Goal: Task Accomplishment & Management: Use online tool/utility

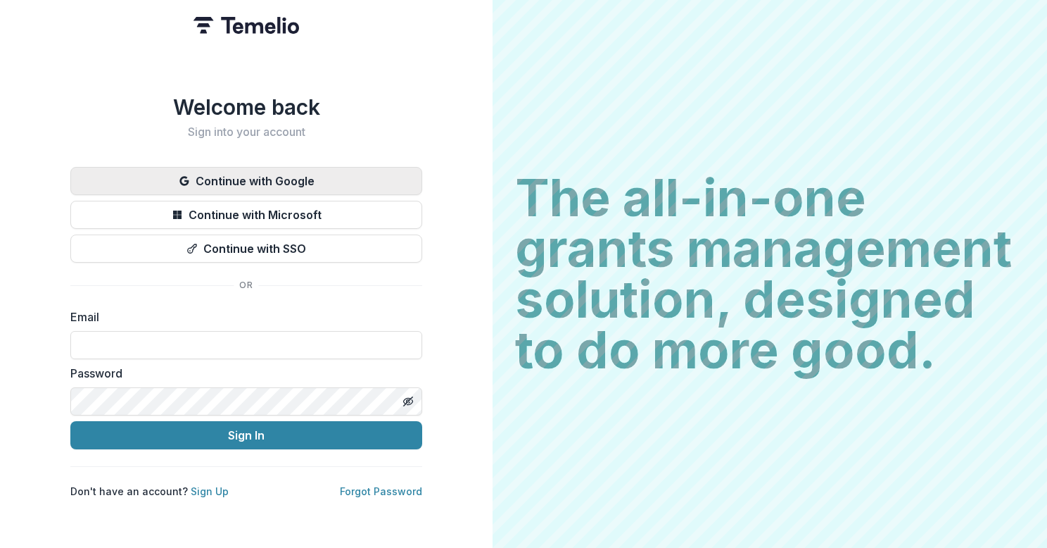
click at [254, 176] on button "Continue with Google" at bounding box center [246, 181] width 352 height 28
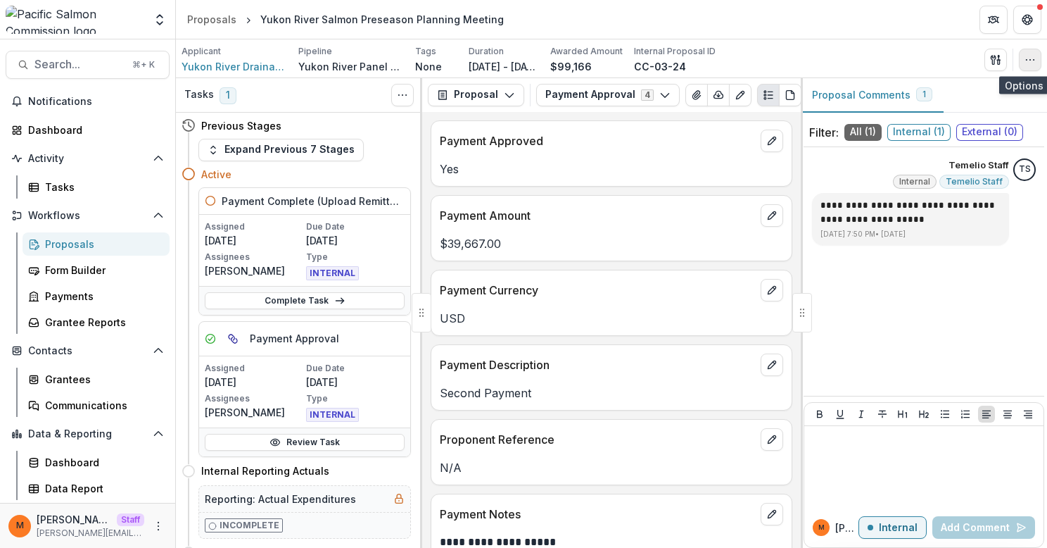
click at [1029, 64] on icon "button" at bounding box center [1030, 59] width 11 height 11
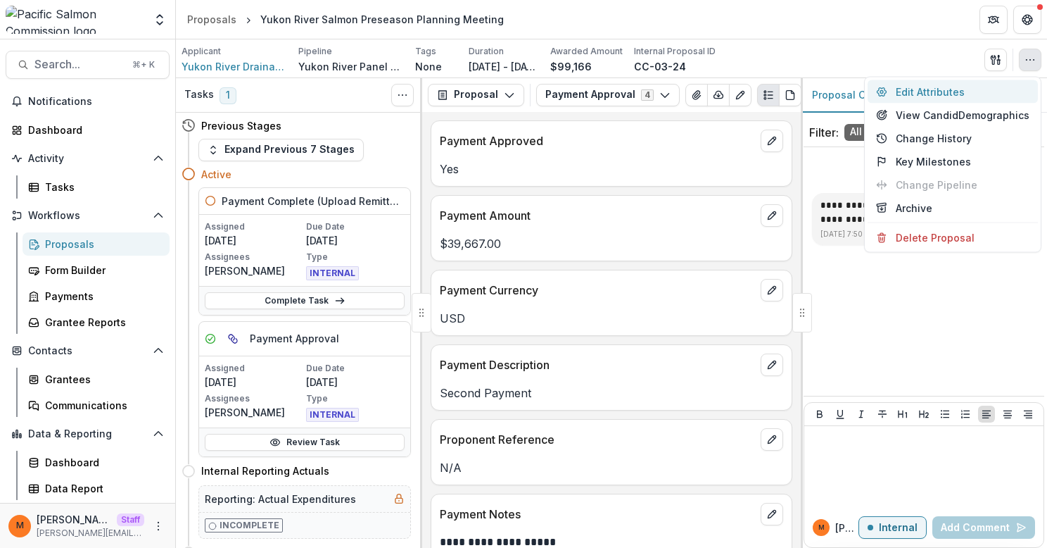
click at [949, 88] on button "Edit Attributes" at bounding box center [953, 91] width 170 height 23
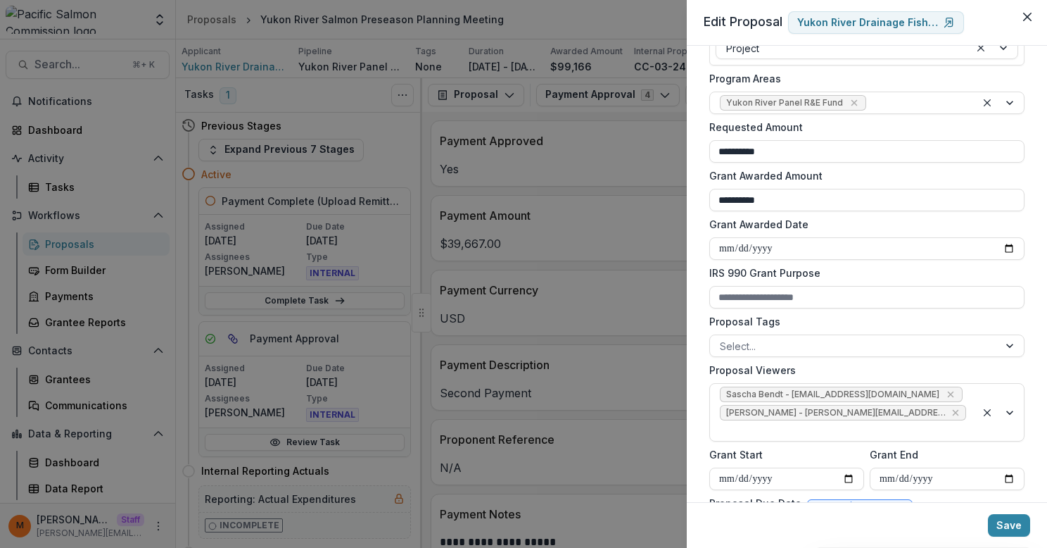
scroll to position [258, 0]
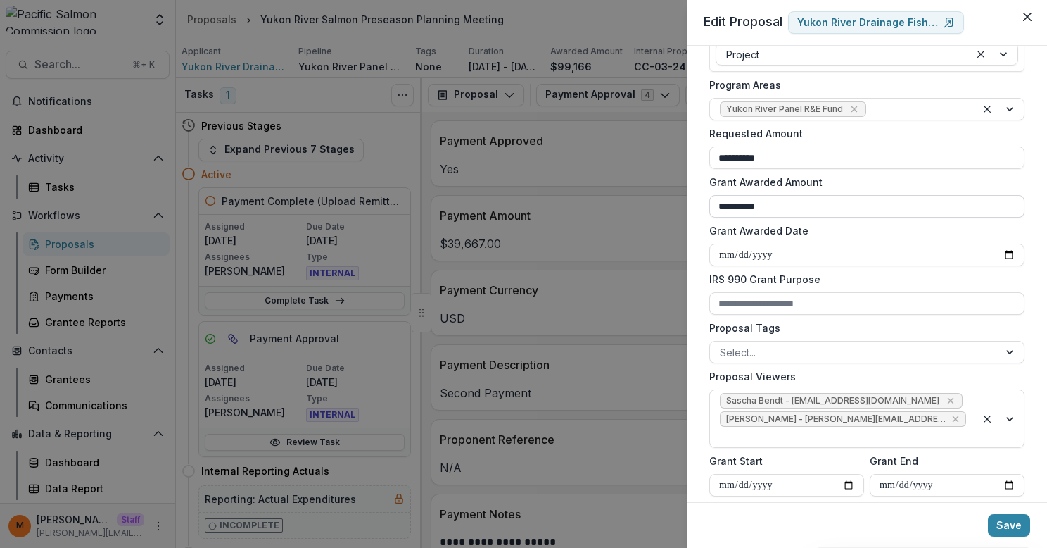
drag, startPoint x: 717, startPoint y: 206, endPoint x: 794, endPoint y: 213, distance: 77.1
click at [794, 213] on input "**********" at bounding box center [867, 206] width 315 height 23
click at [561, 285] on div "**********" at bounding box center [523, 274] width 1047 height 548
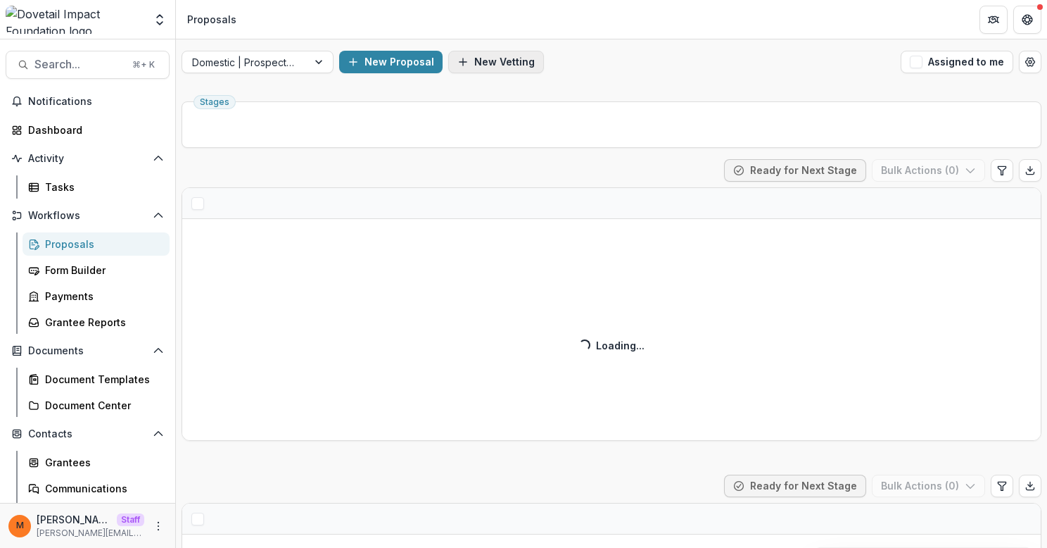
click at [505, 58] on button "New Vetting" at bounding box center [496, 62] width 96 height 23
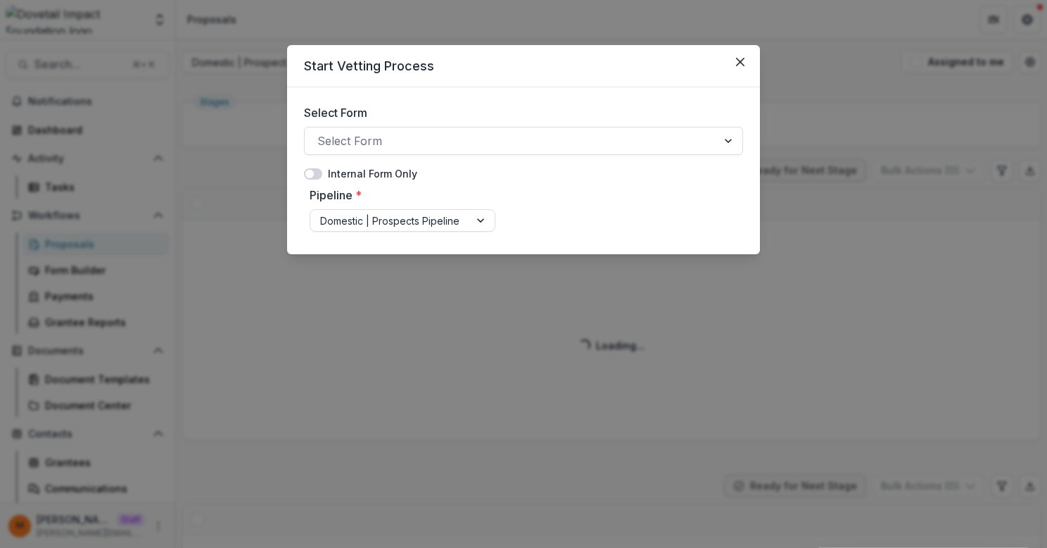
click at [461, 121] on div "Select Form Select Form" at bounding box center [523, 135] width 439 height 62
click at [461, 134] on div at bounding box center [510, 141] width 387 height 20
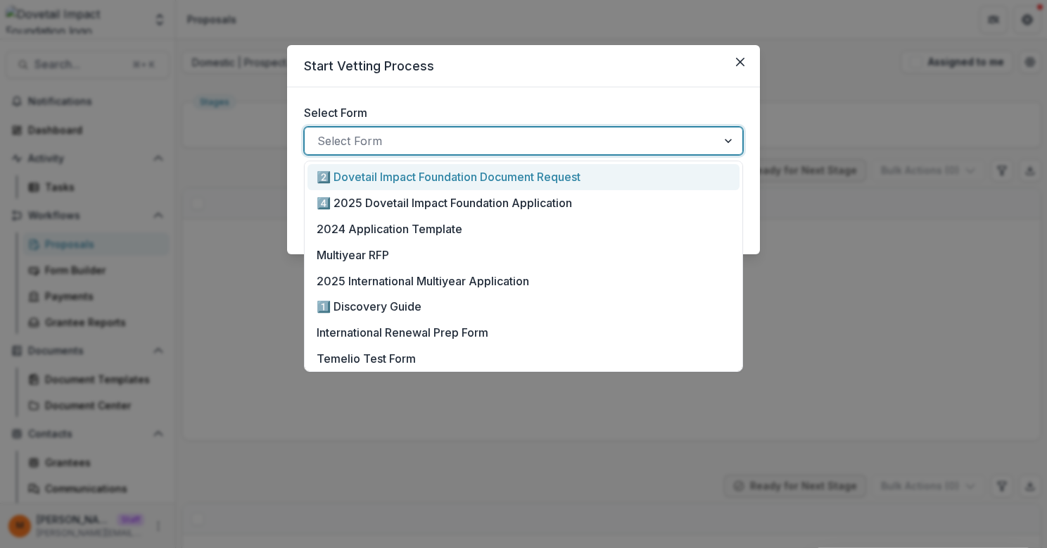
click at [451, 172] on p "2️⃣ Dovetail Impact Foundation Document Request" at bounding box center [449, 176] width 264 height 17
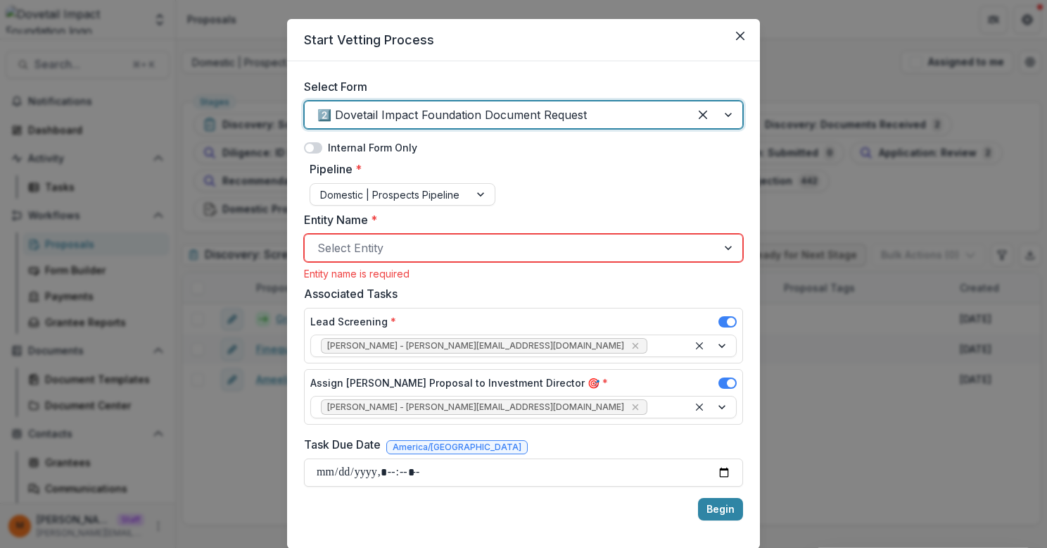
scroll to position [27, 0]
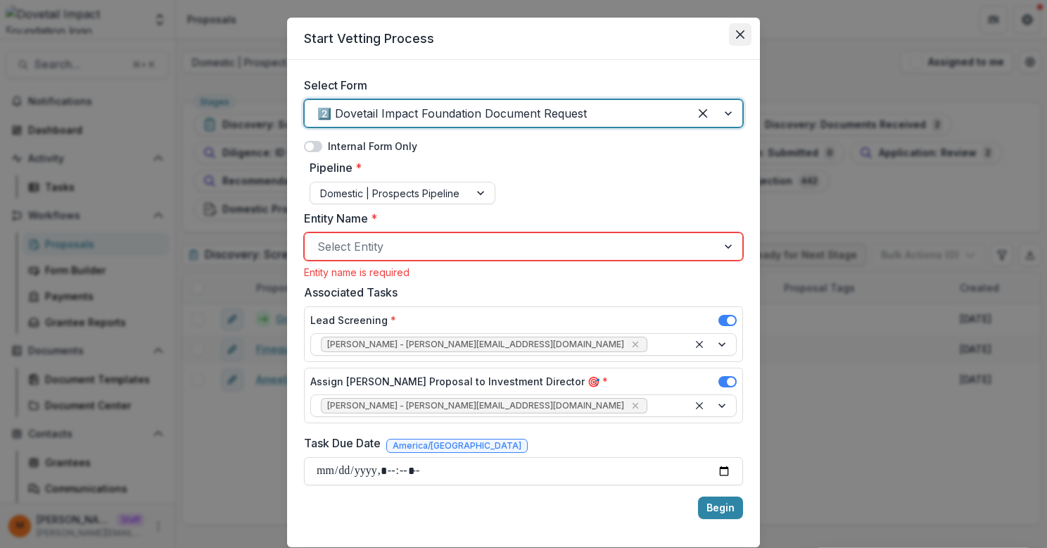
click at [736, 33] on icon "Close" at bounding box center [740, 34] width 8 height 8
